Goal: Task Accomplishment & Management: Manage account settings

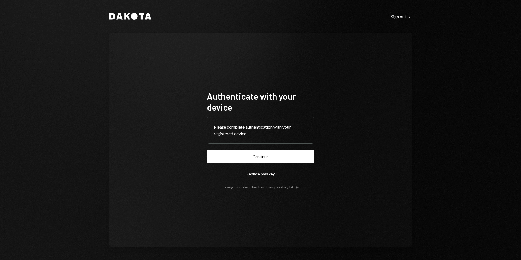
click at [260, 158] on button "Continue" at bounding box center [260, 156] width 107 height 13
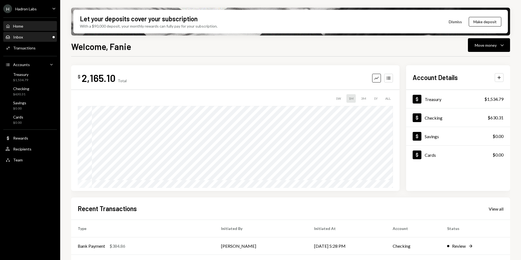
click at [25, 41] on div "Inbox Inbox" at bounding box center [29, 37] width 49 height 9
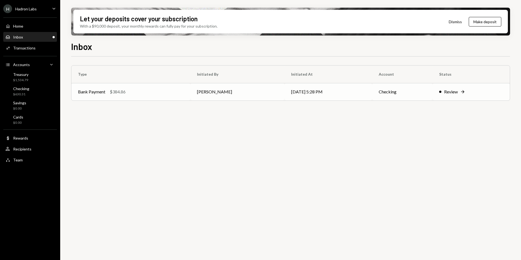
click at [139, 91] on div "Bank Payment $384.86" at bounding box center [131, 92] width 106 height 7
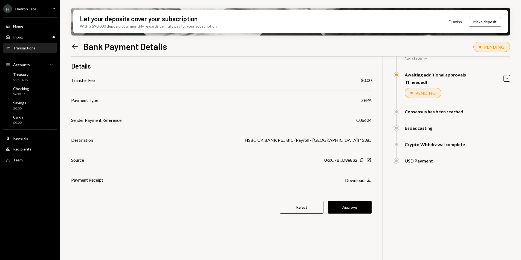
scroll to position [44, 0]
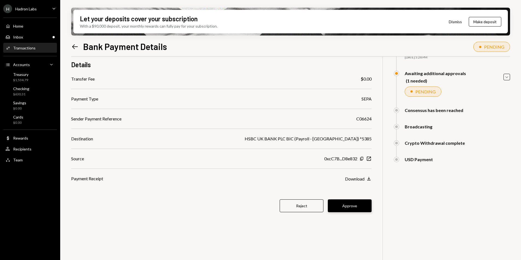
click at [350, 205] on button "Approve" at bounding box center [350, 206] width 44 height 13
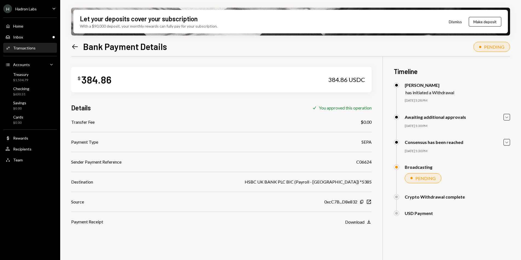
scroll to position [0, 0]
click at [22, 9] on div "Hadron Labs" at bounding box center [25, 9] width 21 height 5
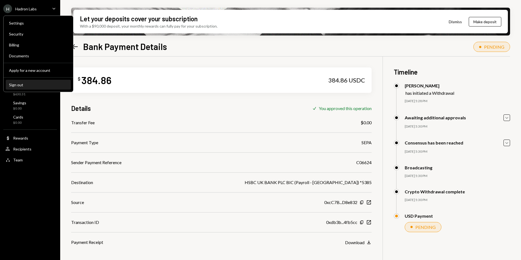
click at [29, 85] on div "Sign out" at bounding box center [38, 85] width 59 height 5
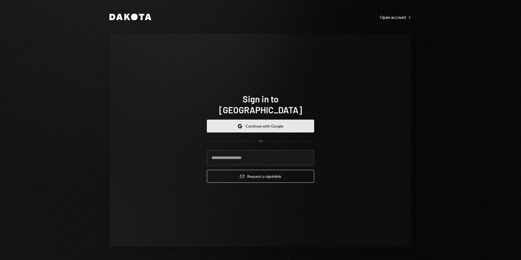
drag, startPoint x: 265, startPoint y: 116, endPoint x: 301, endPoint y: 116, distance: 36.1
click at [265, 120] on button "Google Continue with Google" at bounding box center [260, 126] width 107 height 13
